Goal: Task Accomplishment & Management: Manage account settings

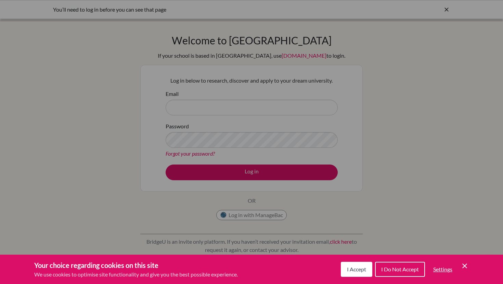
click at [270, 147] on div "Cookie Preferences" at bounding box center [251, 142] width 503 height 284
click at [361, 266] on button "I Accept" at bounding box center [356, 269] width 31 height 15
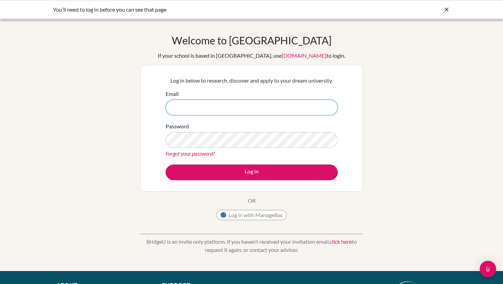
click at [269, 113] on input "Email" at bounding box center [251, 108] width 172 height 16
type input "[EMAIL_ADDRESS][DOMAIN_NAME]"
click at [237, 155] on div "Forgot your password?" at bounding box center [251, 154] width 172 height 8
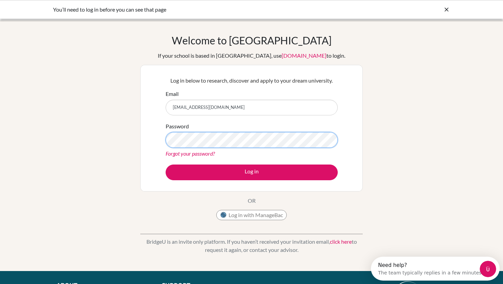
click at [165, 165] on button "Log in" at bounding box center [251, 173] width 172 height 16
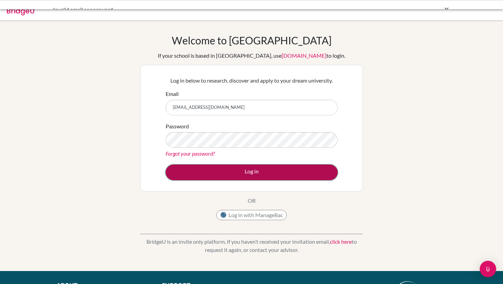
click at [268, 173] on button "Log in" at bounding box center [251, 173] width 172 height 16
